Goal: Task Accomplishment & Management: Complete application form

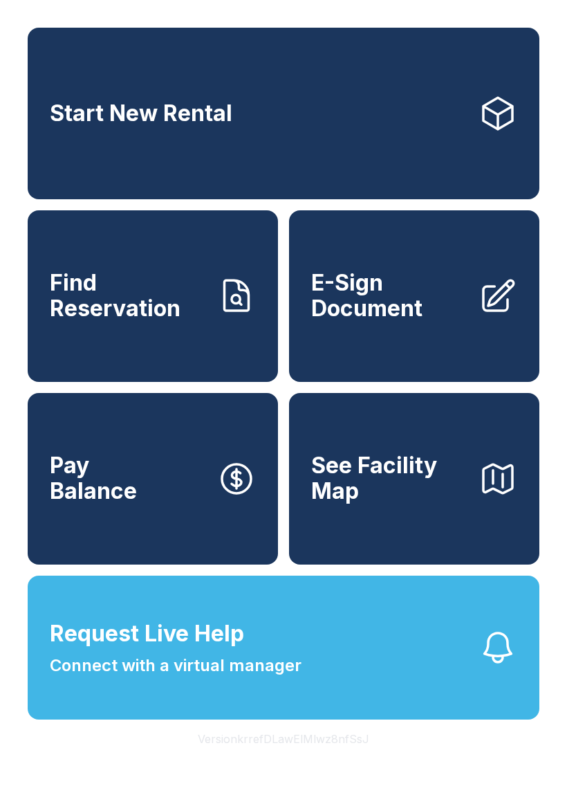
click at [469, 335] on link "E-Sign Document" at bounding box center [414, 296] width 250 height 172
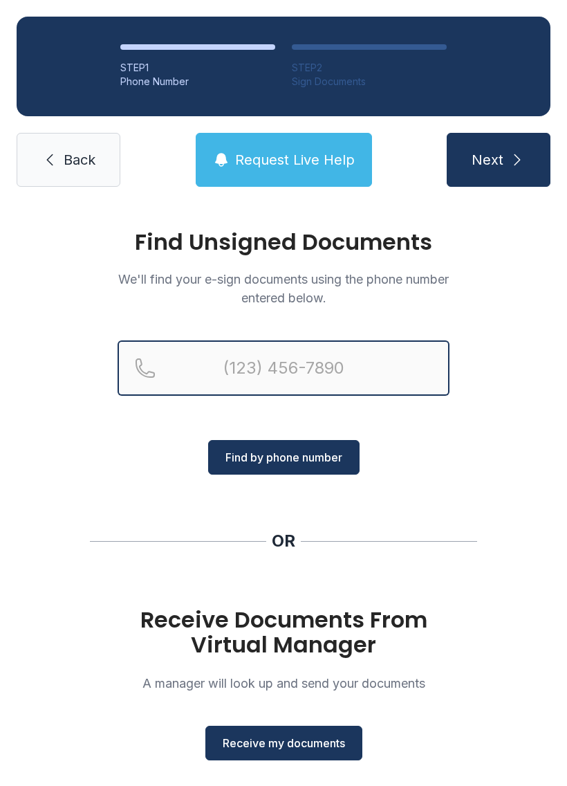
click at [333, 377] on input "Reservation phone number" at bounding box center [284, 367] width 332 height 55
type input "("
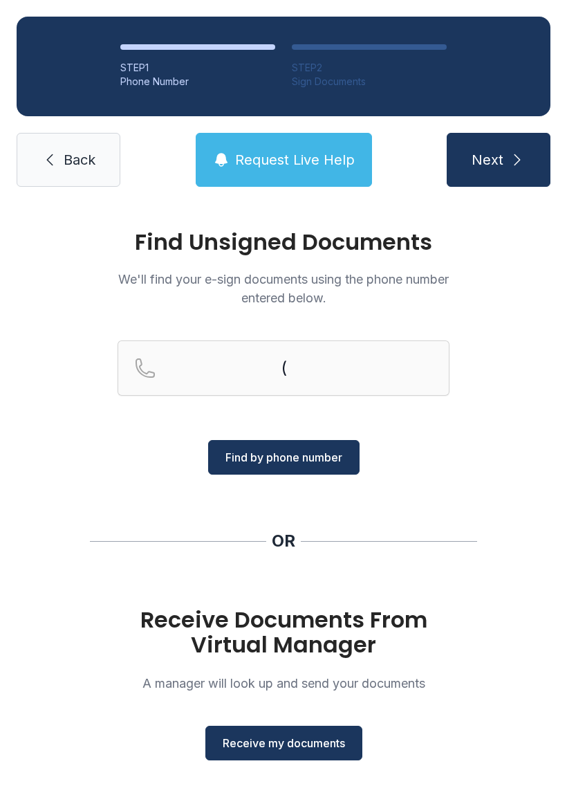
click at [517, 481] on div "Find Unsigned Documents We'll find your e-sign documents using the phone number…" at bounding box center [283, 509] width 567 height 612
click at [311, 744] on span "Receive my documents" at bounding box center [284, 743] width 122 height 17
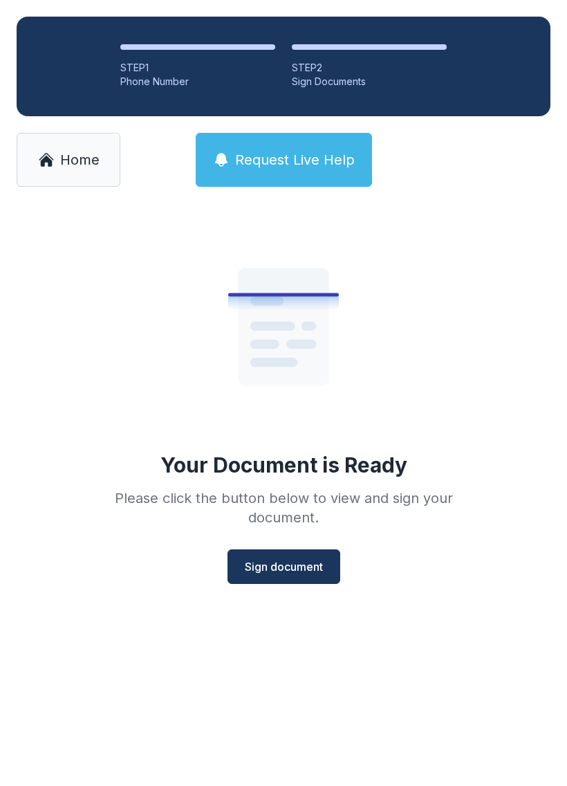
click at [261, 569] on span "Sign document" at bounding box center [284, 566] width 78 height 17
click at [100, 156] on link "Home" at bounding box center [69, 160] width 104 height 54
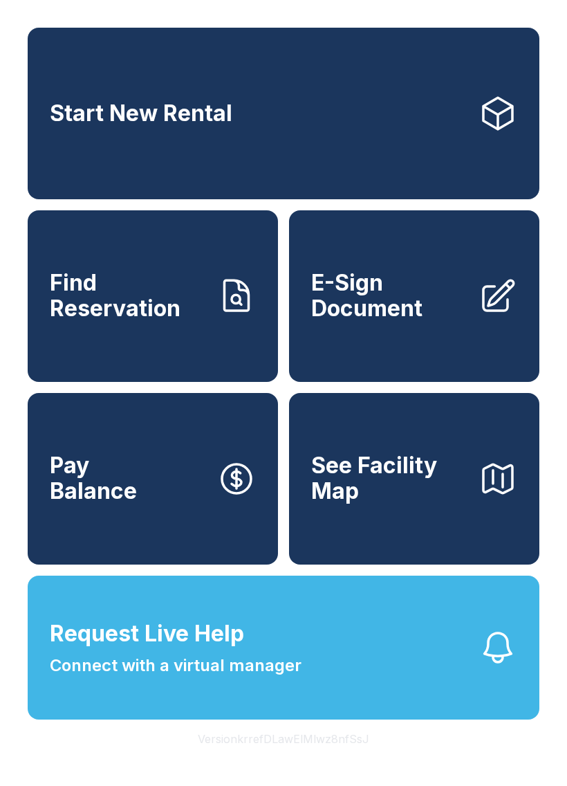
click at [462, 351] on link "E-Sign Document" at bounding box center [414, 296] width 250 height 172
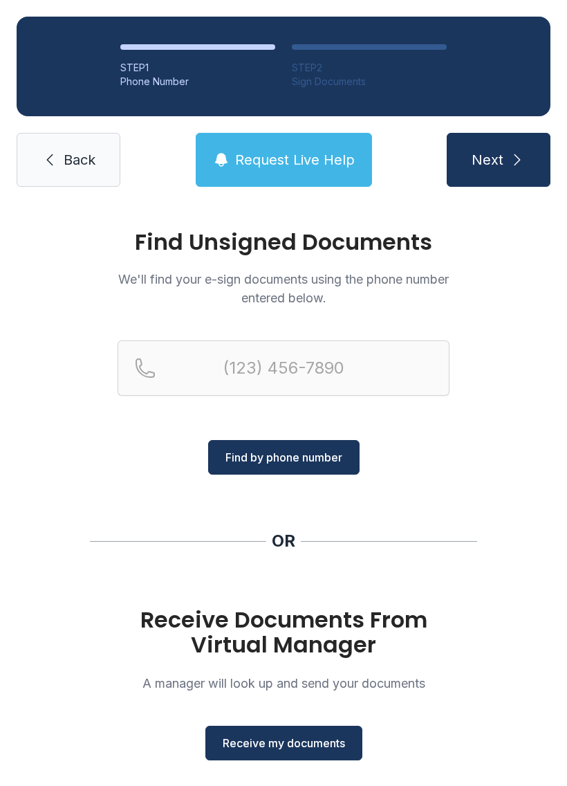
click at [292, 732] on button "Receive my documents" at bounding box center [283, 743] width 157 height 35
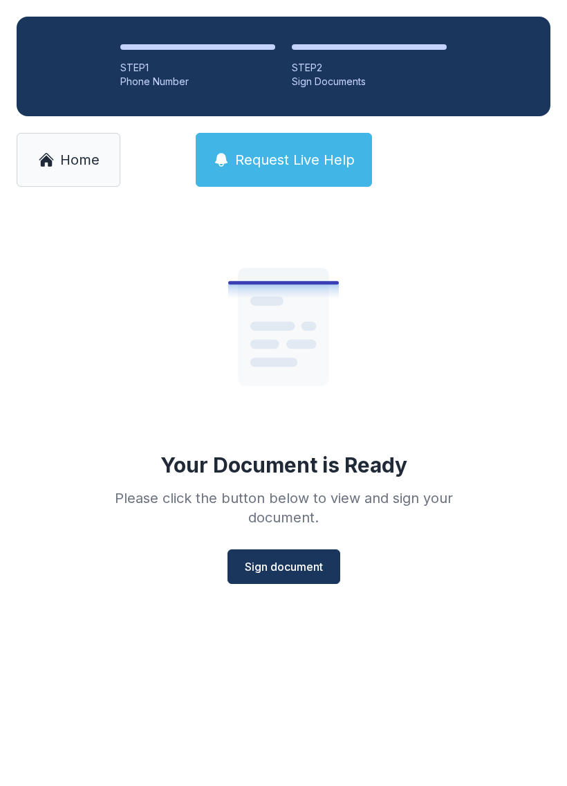
click at [323, 571] on span "Sign document" at bounding box center [284, 566] width 78 height 17
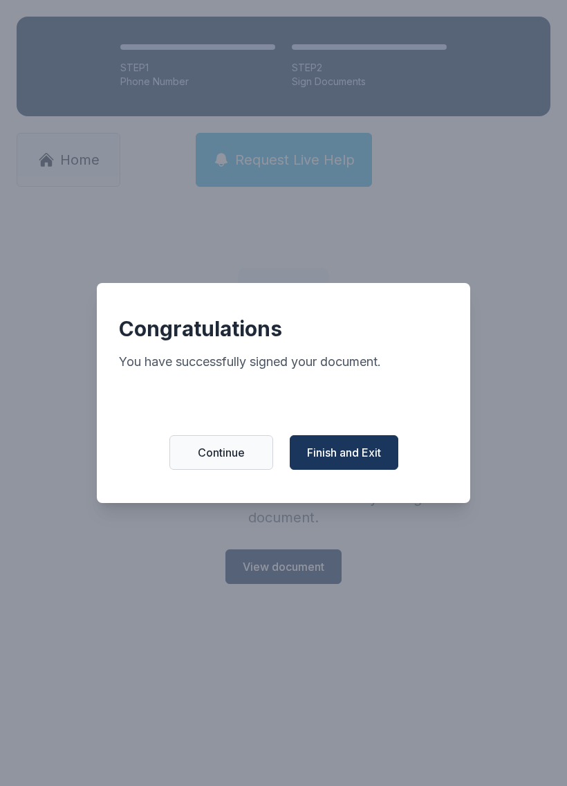
click at [371, 461] on span "Finish and Exit" at bounding box center [344, 452] width 74 height 17
